Goal: Task Accomplishment & Management: Manage account settings

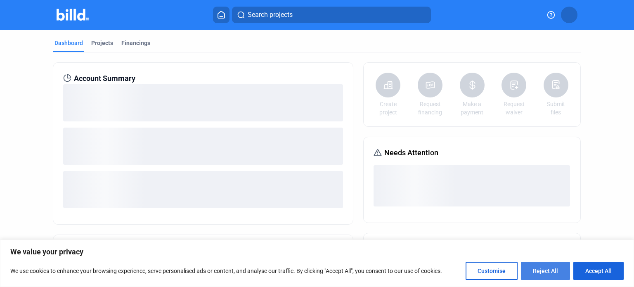
click at [538, 273] on button "Reject All" at bounding box center [545, 271] width 49 height 18
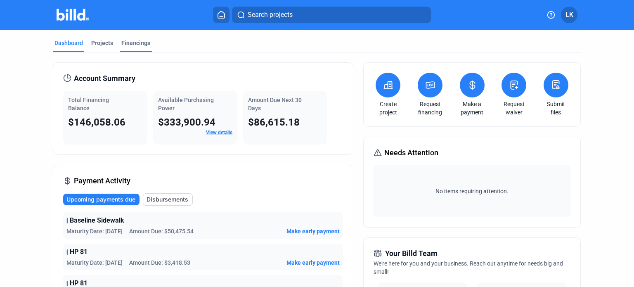
click at [129, 40] on div "Financings" at bounding box center [135, 43] width 29 height 8
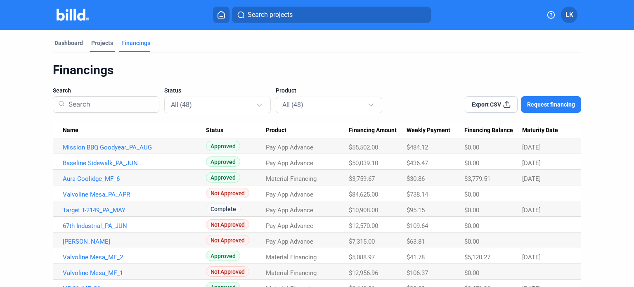
click at [102, 44] on div "Projects" at bounding box center [102, 43] width 22 height 8
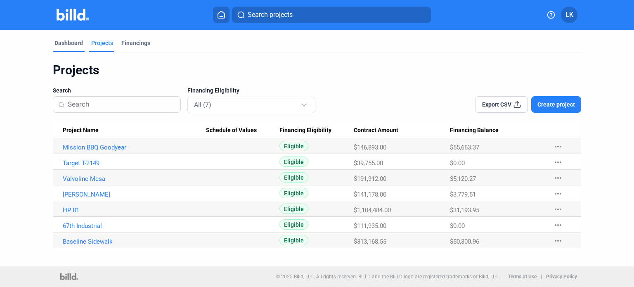
click at [68, 45] on div "Dashboard" at bounding box center [68, 43] width 28 height 8
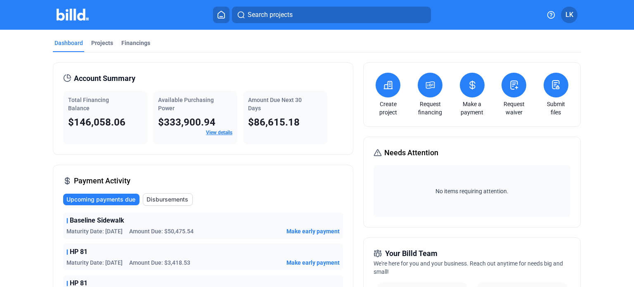
click at [100, 199] on span "Upcoming payments due" at bounding box center [100, 199] width 69 height 8
